Goal: Task Accomplishment & Management: Manage account settings

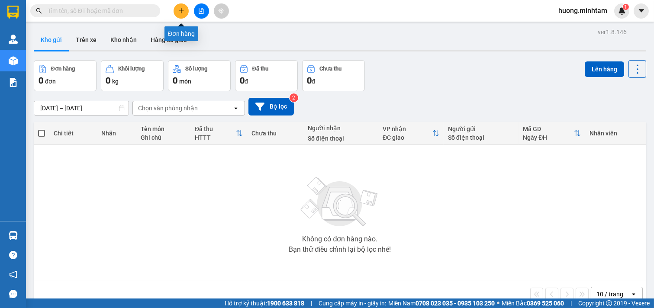
click at [183, 10] on icon "plus" at bounding box center [181, 11] width 6 height 6
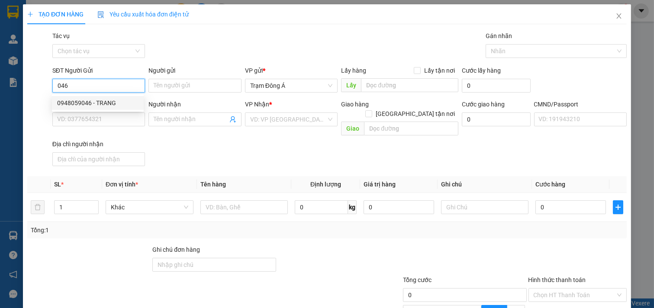
click at [103, 104] on div "0948059046 - TRANG" at bounding box center [97, 103] width 81 height 10
type input "0948059046"
type input "TRANG"
type input "0915345243"
type input "KHIÊM"
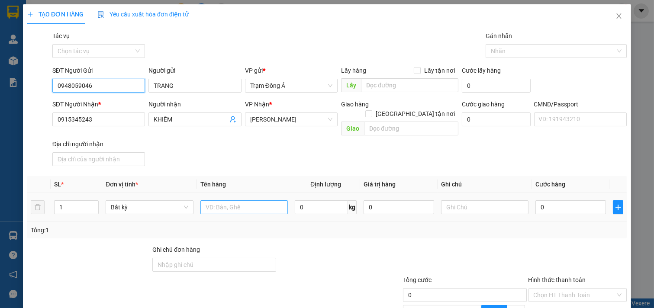
type input "0948059046"
click at [245, 200] on input "text" at bounding box center [244, 207] width 88 height 14
type input "1kt 10kg np"
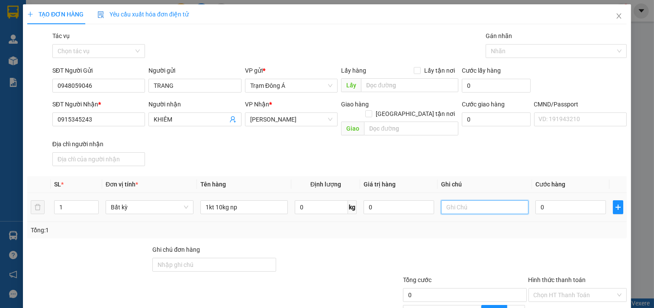
click at [470, 203] on input "text" at bounding box center [485, 207] width 88 height 14
type input "HUONG"
type input "3"
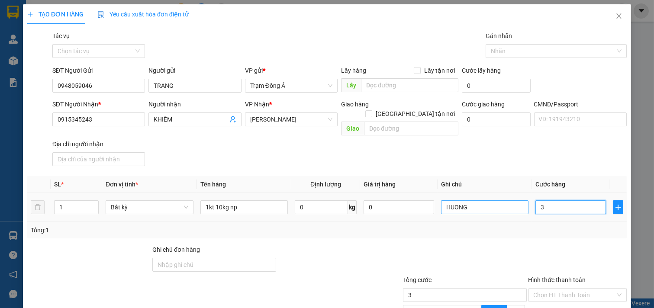
type input "30"
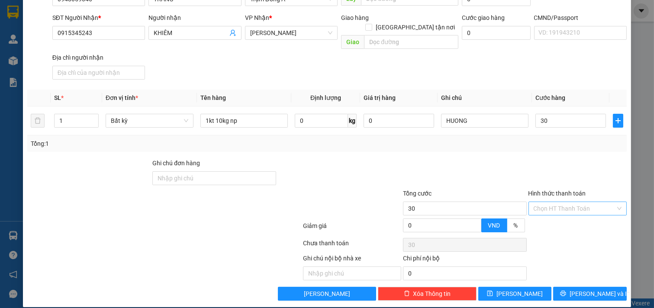
type input "30.000"
click at [587, 202] on input "Hình thức thanh toán" at bounding box center [575, 208] width 82 height 13
click at [570, 219] on div "Tại văn phòng" at bounding box center [571, 217] width 87 height 10
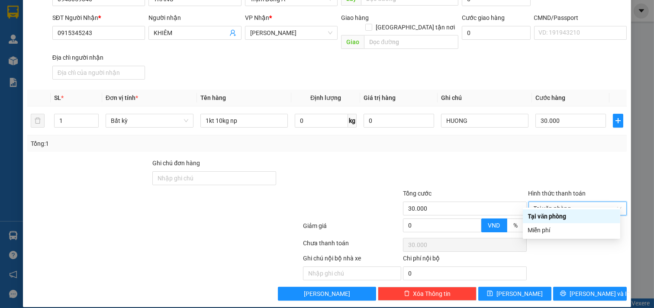
type input "0"
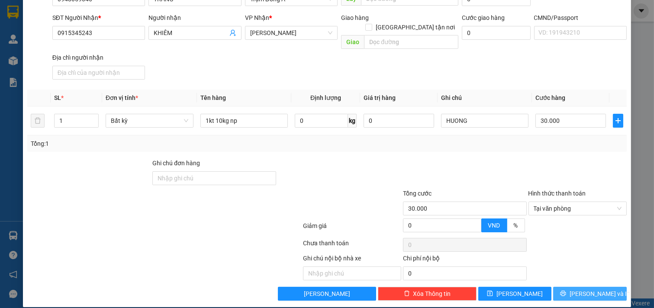
click at [582, 289] on span "[PERSON_NAME] và In" at bounding box center [600, 294] width 61 height 10
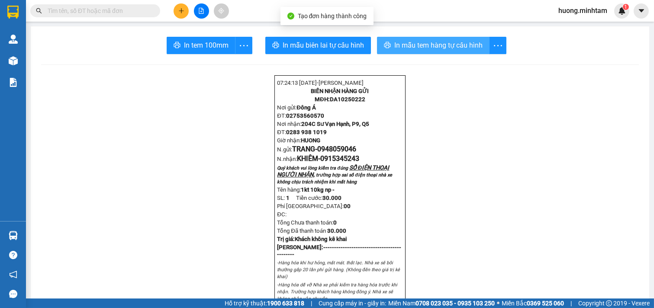
click at [449, 51] on button "In mẫu tem hàng tự cấu hình" at bounding box center [433, 45] width 113 height 17
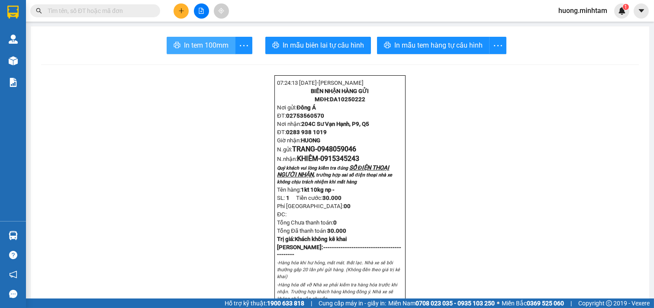
click at [199, 45] on span "In tem 100mm" at bounding box center [206, 45] width 45 height 11
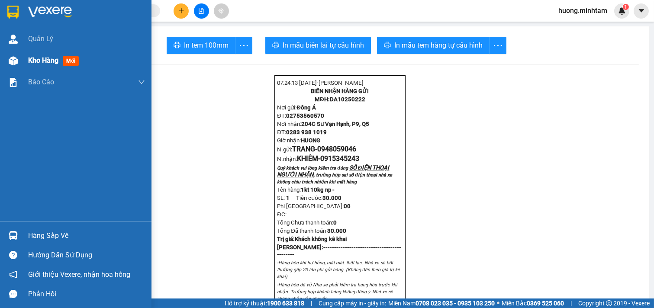
click at [41, 63] on span "Kho hàng" at bounding box center [43, 60] width 30 height 8
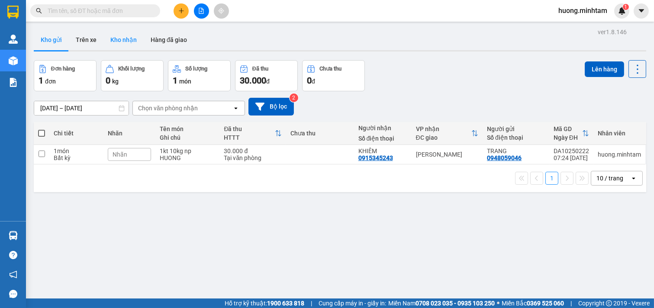
click at [120, 43] on button "Kho nhận" at bounding box center [123, 39] width 40 height 21
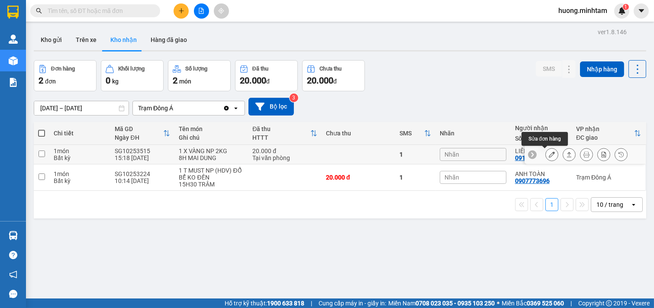
click at [549, 154] on icon at bounding box center [552, 154] width 6 height 6
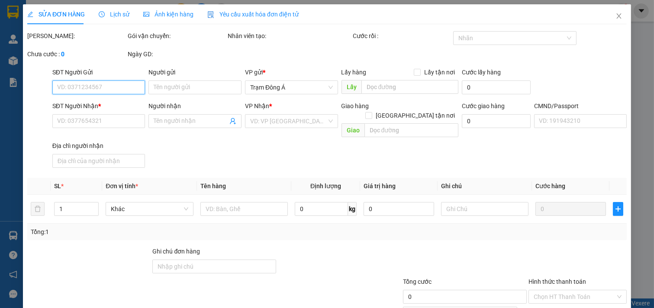
type input "0937072397"
type input "THẢO"
type input "0914718900"
type input "LIÊN"
type input "20.000"
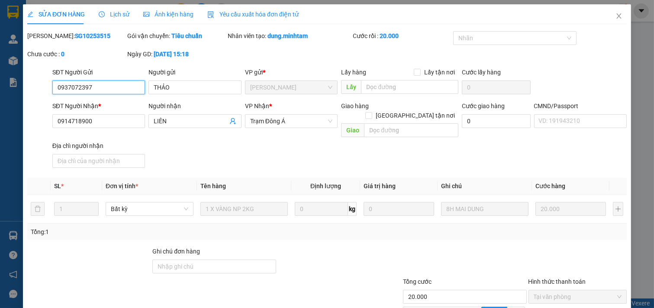
scroll to position [84, 0]
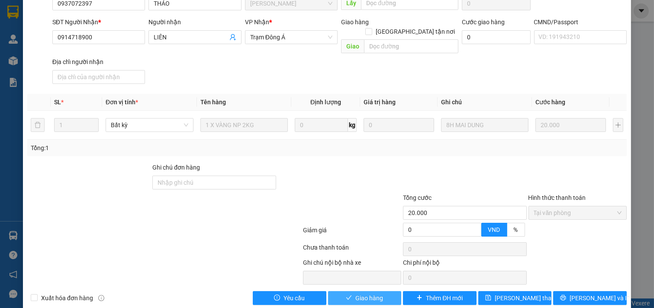
click at [369, 293] on span "Giao hàng" at bounding box center [369, 298] width 28 height 10
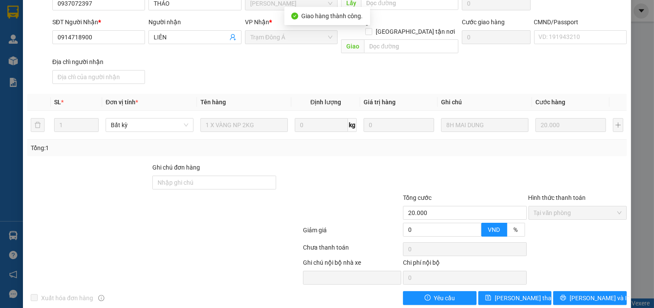
scroll to position [0, 0]
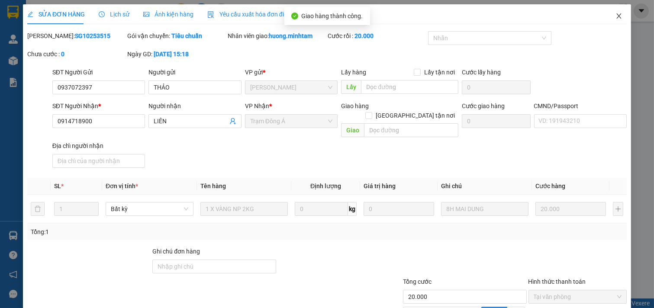
click at [615, 18] on icon "close" at bounding box center [618, 16] width 7 height 7
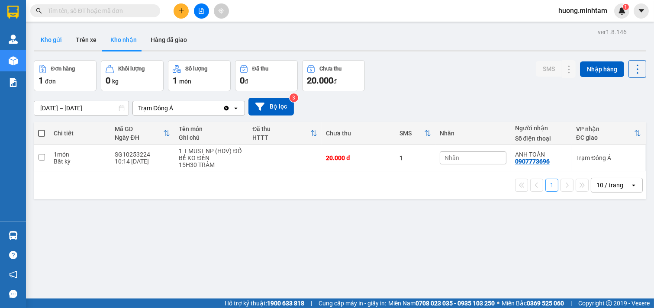
click at [57, 37] on button "Kho gửi" at bounding box center [51, 39] width 35 height 21
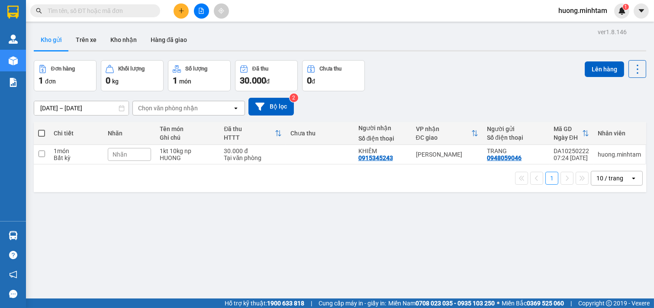
click at [187, 10] on button at bounding box center [181, 10] width 15 height 15
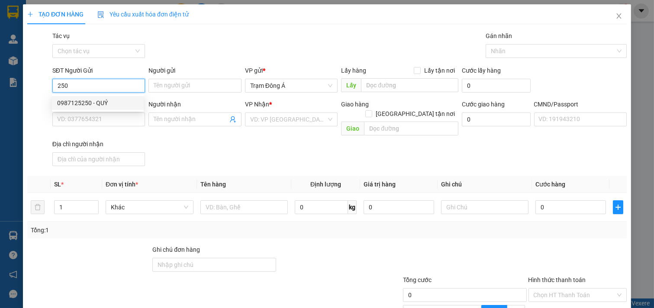
click at [101, 102] on div "0987125250 - QUÝ" at bounding box center [97, 103] width 81 height 10
type input "0987125250"
type input "QUÝ"
type input "0979208425"
type input "TUẤN ANH"
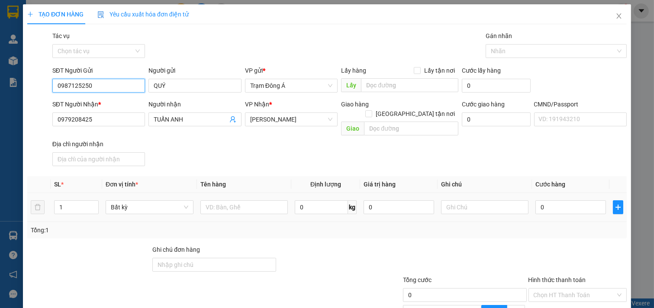
type input "0987125250"
click at [237, 208] on td at bounding box center [244, 207] width 95 height 29
click at [223, 200] on input "text" at bounding box center [244, 207] width 88 height 14
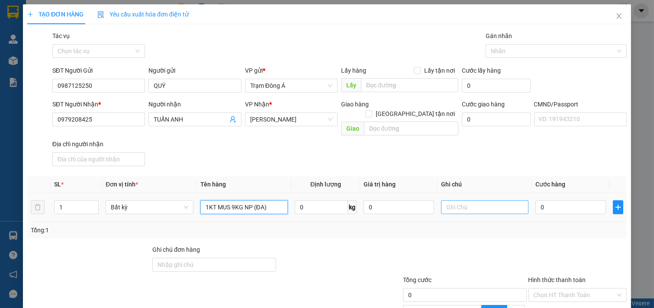
type input "1KT MUS 9KG NP (ĐA)"
click at [478, 200] on input "text" at bounding box center [485, 207] width 88 height 14
type input "HUONG"
type input "2"
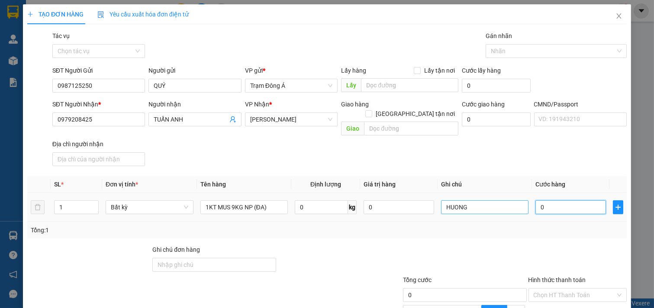
type input "2"
type input "25"
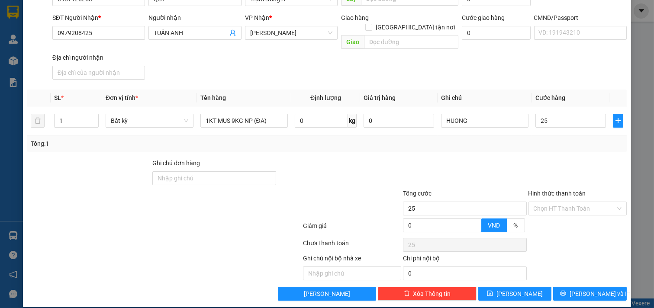
drag, startPoint x: 556, startPoint y: 182, endPoint x: 559, endPoint y: 189, distance: 7.6
click at [556, 190] on label "Hình thức thanh toán" at bounding box center [557, 193] width 58 height 7
click at [556, 202] on input "Hình thức thanh toán" at bounding box center [575, 208] width 82 height 13
type input "25.000"
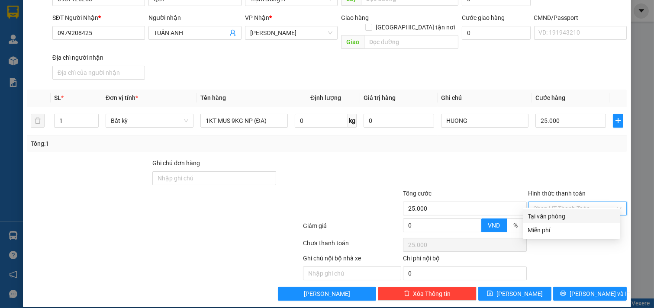
click at [560, 202] on input "Hình thức thanh toán" at bounding box center [575, 208] width 82 height 13
click at [557, 220] on div "Tại văn phòng" at bounding box center [571, 217] width 87 height 10
type input "0"
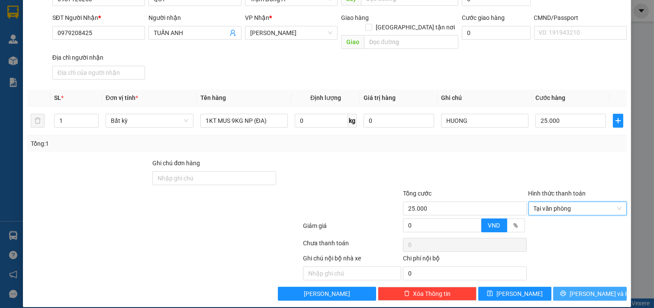
click at [590, 289] on span "[PERSON_NAME] và In" at bounding box center [600, 294] width 61 height 10
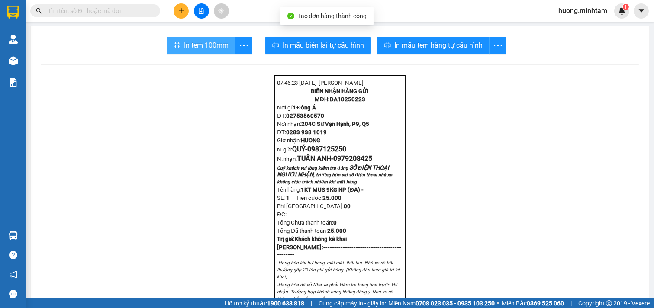
click at [213, 46] on span "In tem 100mm" at bounding box center [206, 45] width 45 height 11
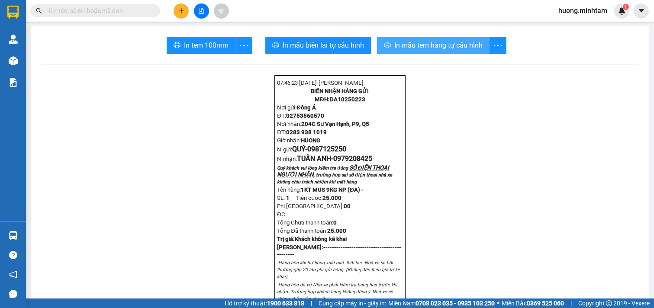
click at [457, 42] on span "In mẫu tem hàng tự cấu hình" at bounding box center [438, 45] width 88 height 11
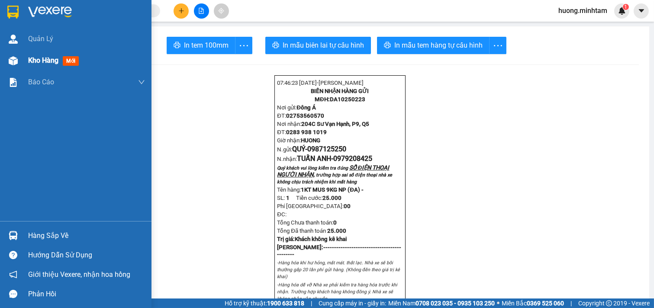
click at [35, 58] on span "Kho hàng" at bounding box center [43, 60] width 30 height 8
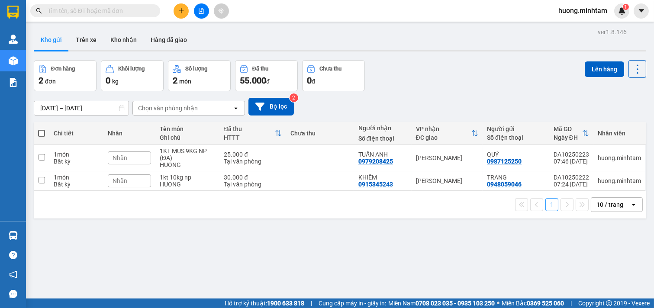
click at [40, 132] on span at bounding box center [41, 133] width 7 height 7
click at [42, 129] on input "checkbox" at bounding box center [42, 129] width 0 height 0
checkbox input "true"
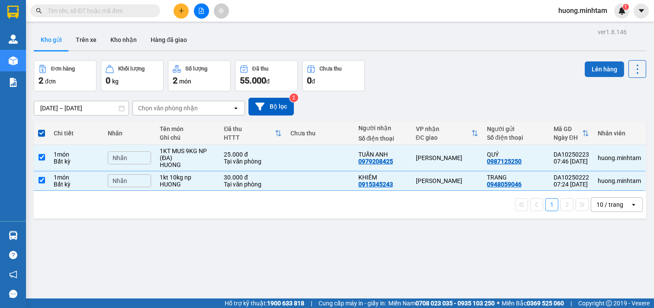
click at [603, 67] on button "Lên hàng" at bounding box center [604, 69] width 39 height 16
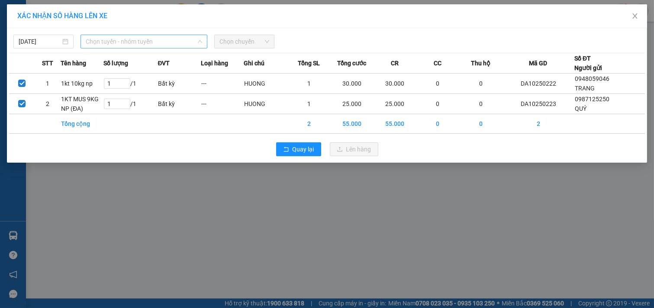
click at [178, 38] on span "Chọn tuyến - nhóm tuyến" at bounding box center [144, 41] width 116 height 13
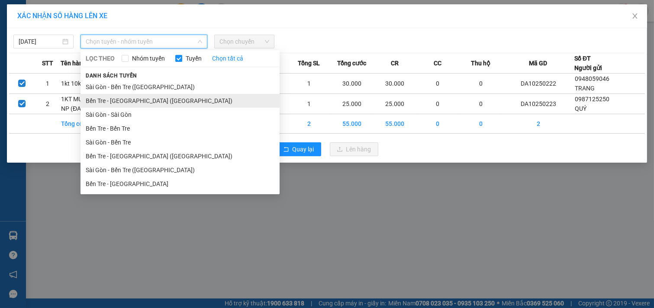
drag, startPoint x: 122, startPoint y: 180, endPoint x: 138, endPoint y: 103, distance: 78.8
click at [138, 103] on ul "[GEOGRAPHIC_DATA] - Bến Tre ([GEOGRAPHIC_DATA]) Bến Tre - [GEOGRAPHIC_DATA] ([G…" at bounding box center [179, 135] width 199 height 111
click at [138, 103] on li "Bến Tre - [GEOGRAPHIC_DATA] ([GEOGRAPHIC_DATA])" at bounding box center [179, 101] width 199 height 14
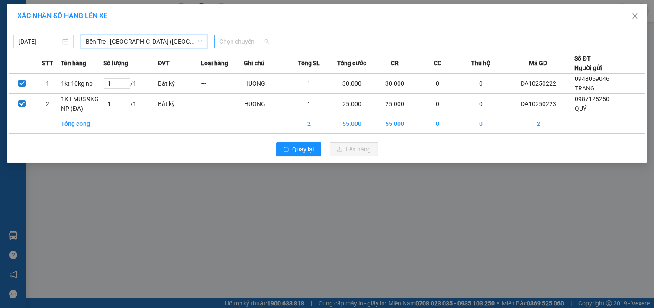
click at [249, 41] on span "Chọn chuyến" at bounding box center [244, 41] width 50 height 13
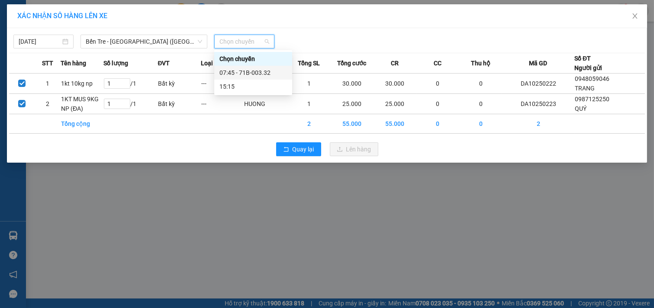
click at [250, 66] on div "07:45 - 71B-003.32" at bounding box center [253, 73] width 78 height 14
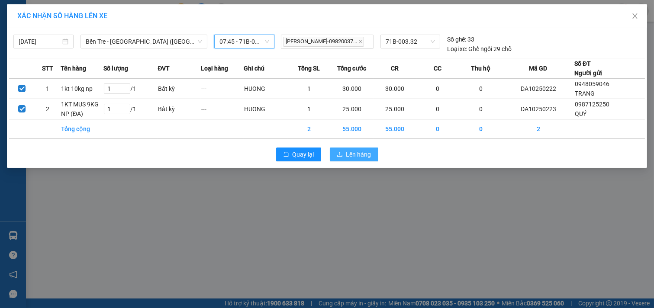
click at [362, 148] on button "Lên hàng" at bounding box center [354, 155] width 48 height 14
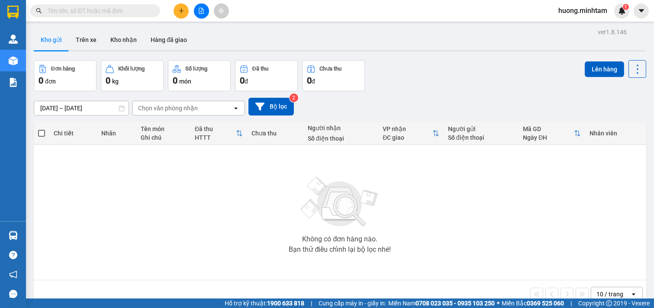
click at [180, 13] on icon "plus" at bounding box center [181, 11] width 6 height 6
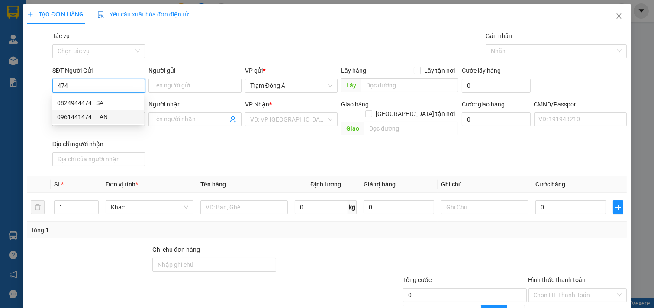
click at [97, 117] on div "0961441474 - LAN" at bounding box center [97, 117] width 81 height 10
type input "0961441474"
type input "LAN"
type input "0776163678"
type input "SEN"
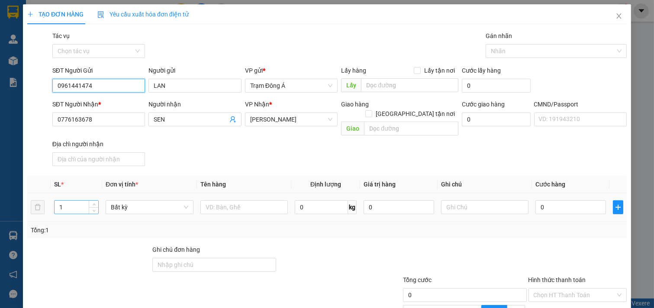
type input "0961441474"
drag, startPoint x: 70, startPoint y: 200, endPoint x: 3, endPoint y: 200, distance: 66.6
click at [3, 200] on div "TẠO ĐƠN HÀNG Yêu cầu xuất hóa đơn điện tử Transit Pickup Surcharge Ids Transit …" at bounding box center [327, 154] width 654 height 308
type input "2"
click at [261, 200] on input "text" at bounding box center [244, 207] width 88 height 14
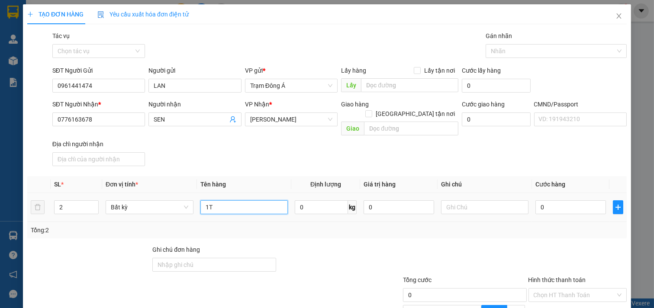
type input "1"
type input "2T 7.10KG NP"
click at [481, 201] on input "text" at bounding box center [485, 207] width 88 height 14
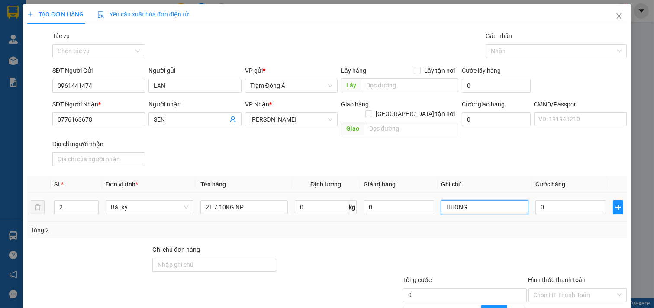
type input "HUONG"
type input "5"
type input "55"
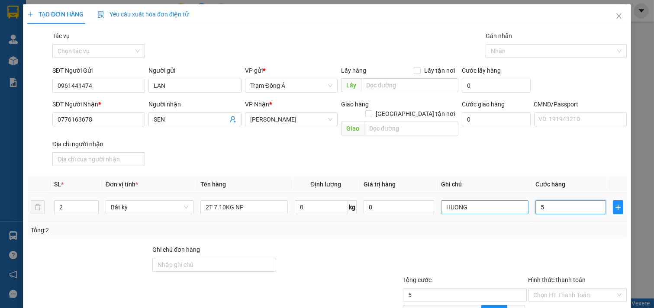
type input "55"
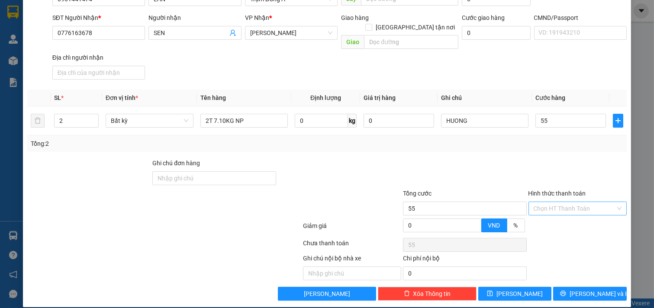
type input "55.000"
drag, startPoint x: 586, startPoint y: 195, endPoint x: 578, endPoint y: 213, distance: 19.6
click at [585, 202] on input "Hình thức thanh toán" at bounding box center [575, 208] width 82 height 13
click at [577, 214] on div "Tại văn phòng" at bounding box center [571, 217] width 87 height 10
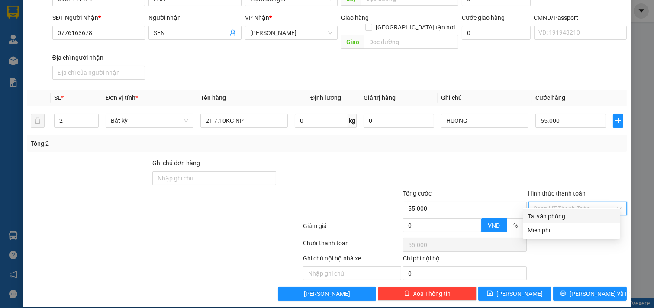
type input "0"
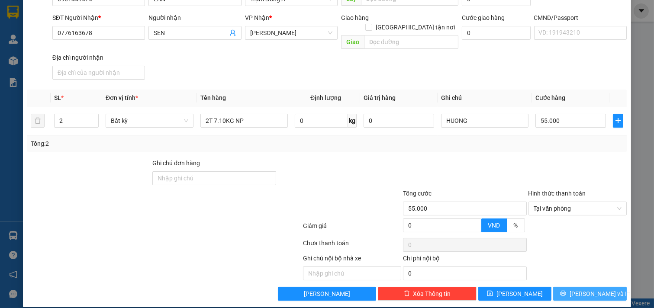
click at [589, 289] on span "[PERSON_NAME] và In" at bounding box center [600, 294] width 61 height 10
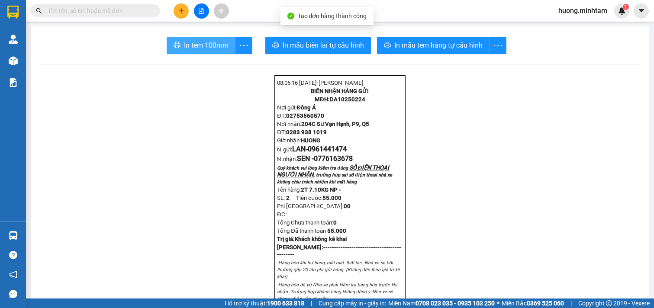
drag, startPoint x: 196, startPoint y: 45, endPoint x: 540, endPoint y: 125, distance: 352.3
click at [196, 45] on span "In tem 100mm" at bounding box center [206, 45] width 45 height 11
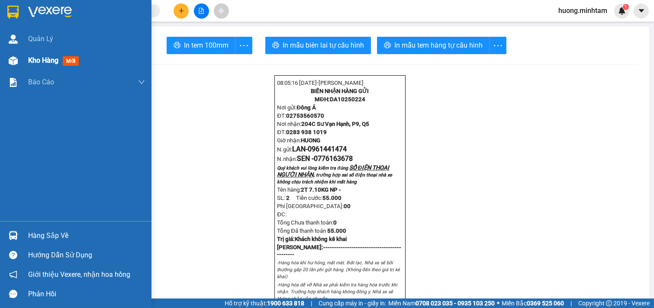
click at [35, 63] on span "Kho hàng" at bounding box center [43, 60] width 30 height 8
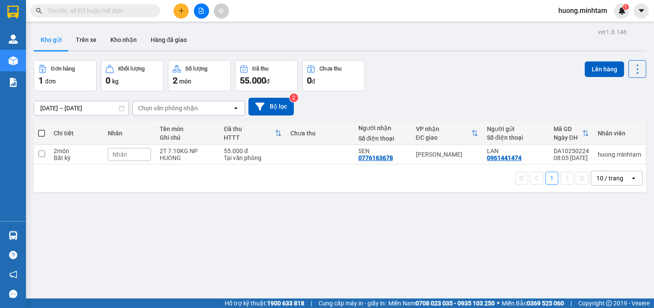
click at [184, 12] on icon "plus" at bounding box center [181, 11] width 6 height 6
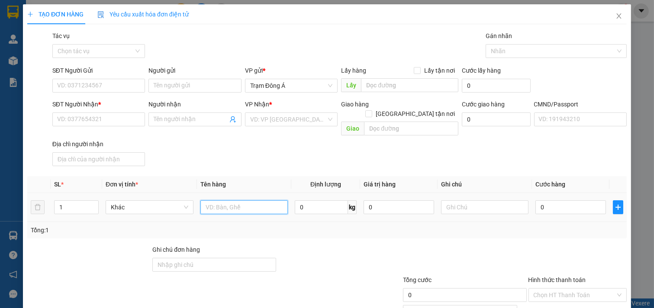
click at [206, 200] on input "text" at bounding box center [244, 207] width 88 height 14
type input "1X XANH 7KG NP (ĐA)"
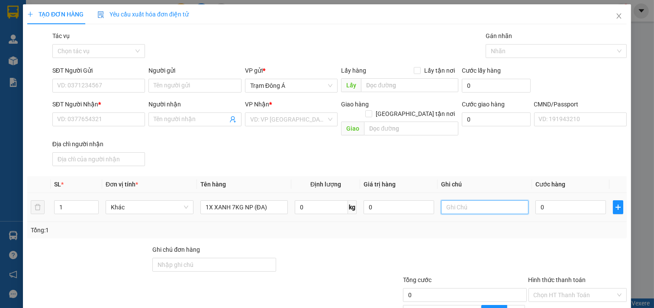
click at [467, 200] on input "text" at bounding box center [485, 207] width 88 height 14
type input "HUONG"
type input "2"
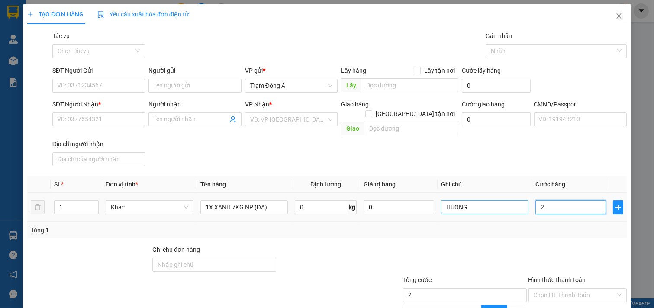
type input "25"
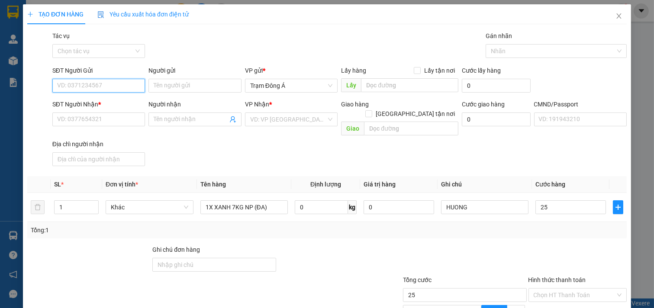
type input "25.000"
click at [84, 92] on input "SĐT Người Gửi" at bounding box center [98, 86] width 93 height 14
type input "0373925529"
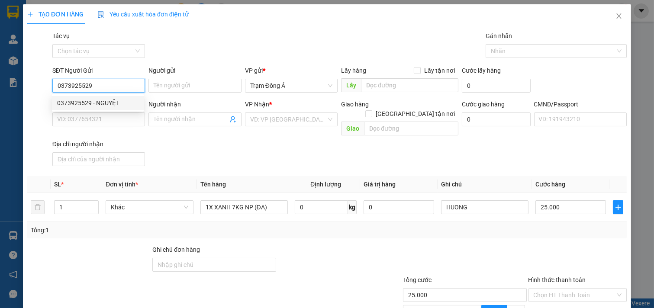
click at [113, 100] on div "0373925529 - NGUYỆT" at bounding box center [97, 103] width 81 height 10
type input "NGUYỆT"
type input "0374483469"
type input "NHI"
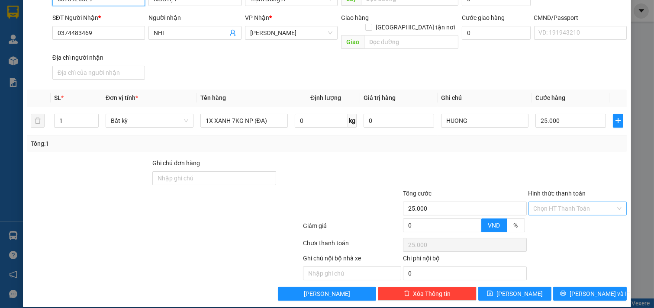
type input "0373925529"
click at [575, 202] on input "Hình thức thanh toán" at bounding box center [575, 208] width 82 height 13
click at [576, 218] on div "Tại văn phòng" at bounding box center [571, 217] width 87 height 10
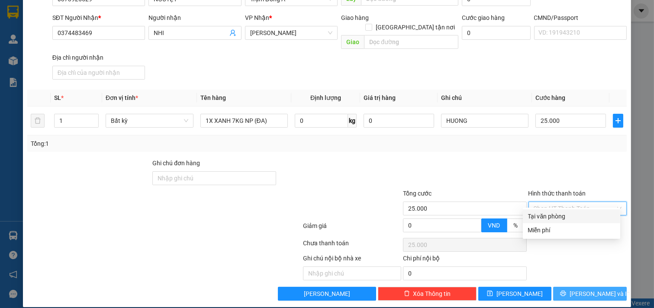
type input "0"
click at [593, 289] on span "[PERSON_NAME] và In" at bounding box center [600, 294] width 61 height 10
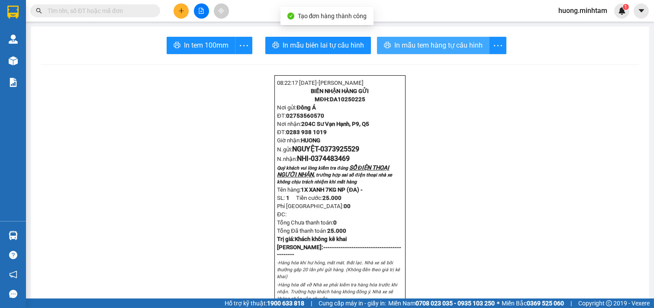
click at [433, 48] on span "In mẫu tem hàng tự cấu hình" at bounding box center [438, 45] width 88 height 11
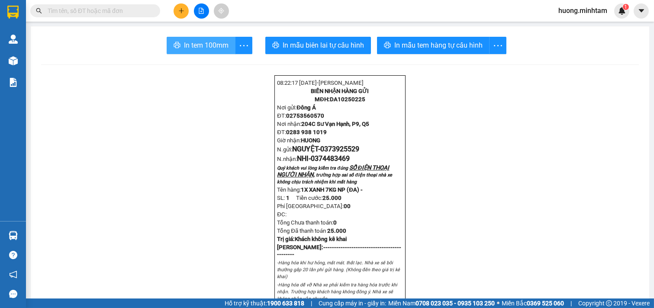
click at [210, 50] on span "In tem 100mm" at bounding box center [206, 45] width 45 height 11
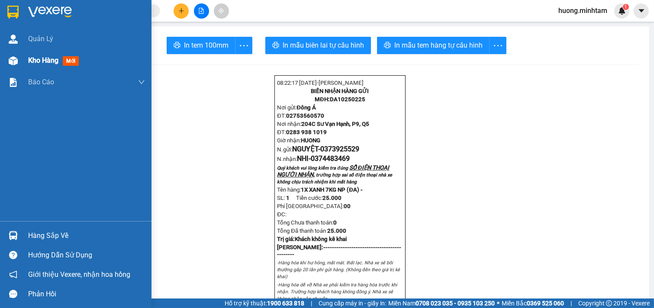
click at [42, 67] on div "Kho hàng mới" at bounding box center [86, 61] width 117 height 22
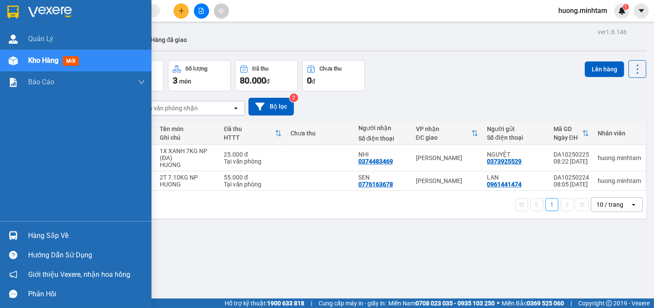
click at [62, 238] on div "Hàng sắp về" at bounding box center [86, 235] width 117 height 13
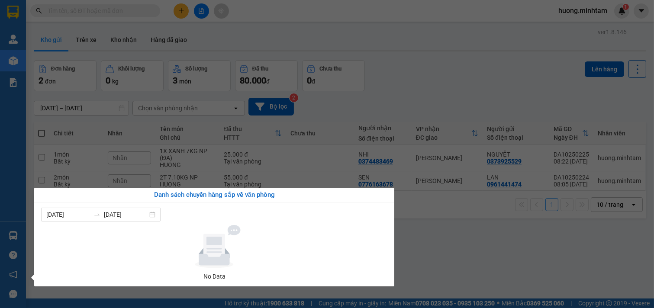
click at [491, 256] on section "Kết quả tìm kiếm ( 0 ) Bộ lọc No Data huong.minhtam 1 Quản [PERSON_NAME] hàng m…" at bounding box center [327, 154] width 654 height 308
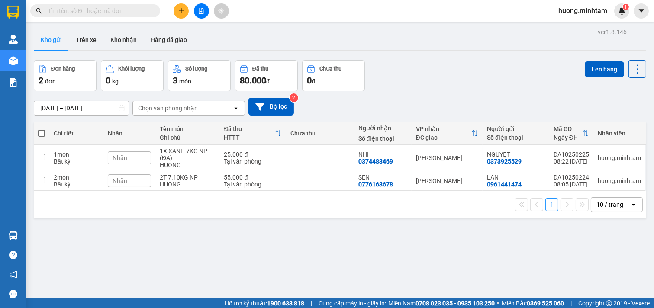
click at [45, 131] on span at bounding box center [41, 133] width 7 height 7
click at [42, 129] on input "checkbox" at bounding box center [42, 129] width 0 height 0
checkbox input "true"
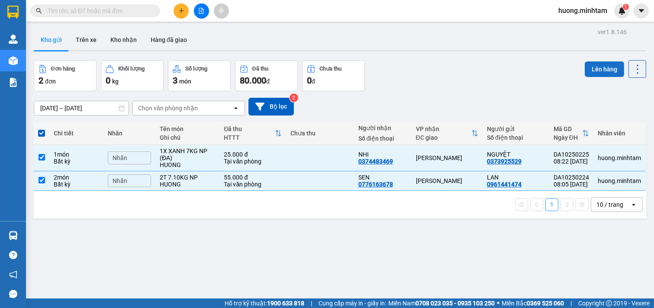
click at [599, 68] on button "Lên hàng" at bounding box center [604, 69] width 39 height 16
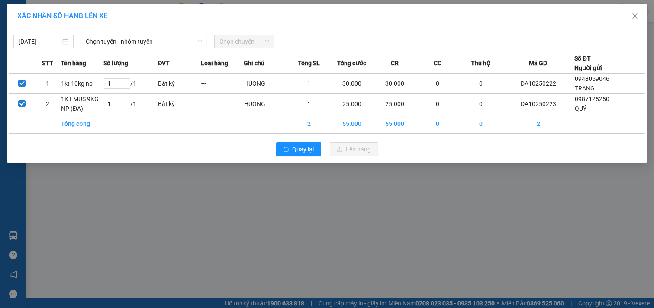
click at [158, 41] on span "Chọn tuyến - nhóm tuyến" at bounding box center [144, 41] width 116 height 13
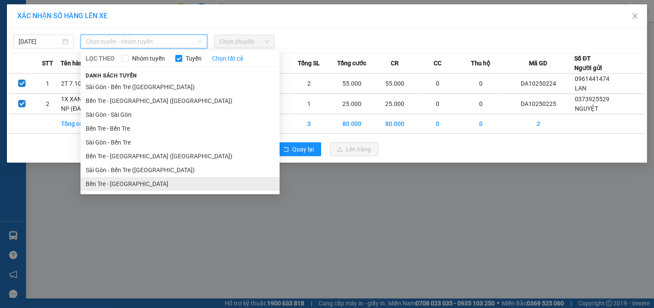
click at [113, 184] on li "Bến Tre - [GEOGRAPHIC_DATA]" at bounding box center [179, 184] width 199 height 14
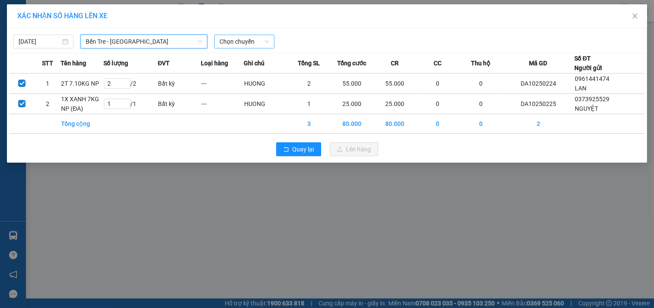
click at [263, 38] on span "Chọn chuyến" at bounding box center [244, 41] width 50 height 13
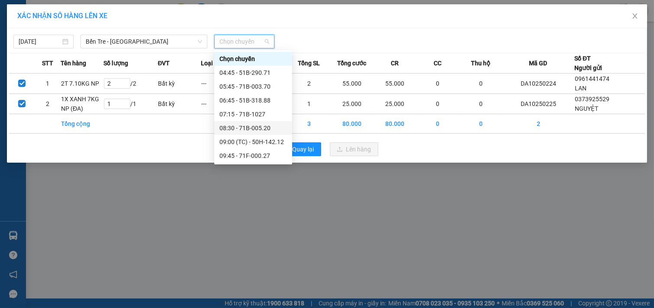
click at [262, 129] on div "08:30 - 71B-005.20" at bounding box center [253, 128] width 68 height 10
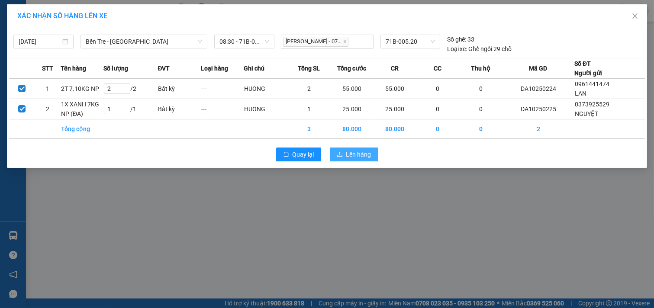
click at [373, 158] on button "Lên hàng" at bounding box center [354, 155] width 48 height 14
